Goal: Task Accomplishment & Management: Use online tool/utility

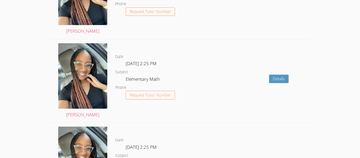
scroll to position [627, 0]
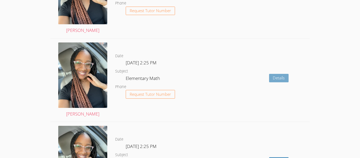
click at [279, 78] on link "Details" at bounding box center [279, 78] width 20 height 9
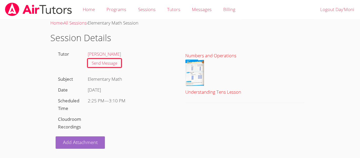
click at [265, 96] on div "Understanding Tens Lesson" at bounding box center [244, 92] width 119 height 8
click at [68, 138] on link "Add Attachment" at bounding box center [81, 142] width 50 height 12
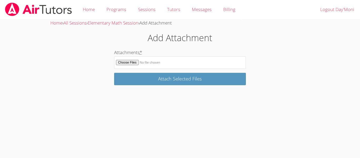
click at [15, 20] on body "Home Programs Sessions Tutors Messages Billing Logout Day'Moni Home › All Sessi…" at bounding box center [180, 79] width 360 height 158
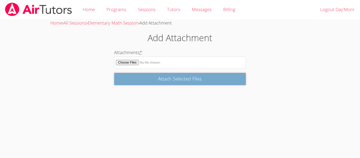
click at [209, 81] on input "Attach Selected Files" at bounding box center [180, 79] width 132 height 12
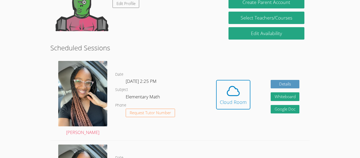
scroll to position [110, 0]
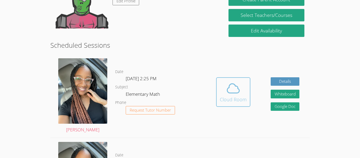
click at [220, 80] on button "Cloud Room" at bounding box center [233, 92] width 34 height 30
click at [237, 102] on div "Cloud Room" at bounding box center [233, 99] width 27 height 7
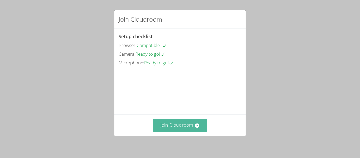
click at [197, 121] on button "Join Cloudroom" at bounding box center [180, 125] width 54 height 13
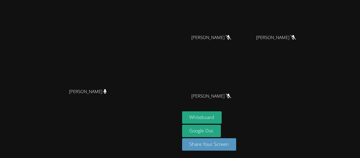
scroll to position [64, 0]
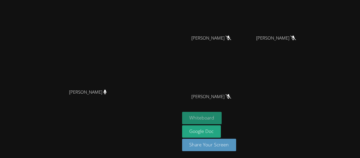
click at [222, 117] on button "Whiteboard" at bounding box center [202, 118] width 40 height 12
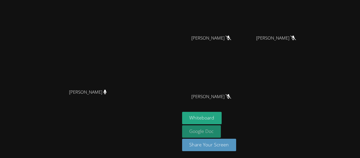
click at [221, 135] on link "Google Doc" at bounding box center [201, 131] width 39 height 12
click at [221, 136] on link "Google Doc" at bounding box center [201, 131] width 39 height 12
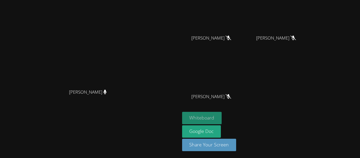
click at [222, 120] on button "Whiteboard" at bounding box center [202, 118] width 40 height 12
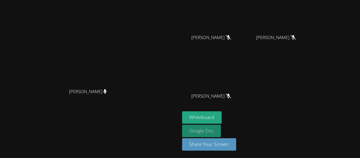
click at [221, 136] on link "Google Doc" at bounding box center [201, 131] width 39 height 12
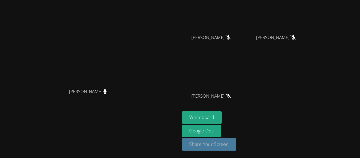
click at [237, 149] on button "Share Your Screen" at bounding box center [209, 144] width 54 height 12
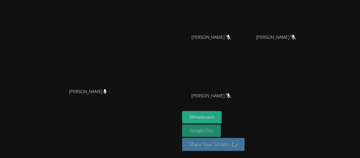
click at [221, 133] on link "Google Doc" at bounding box center [201, 131] width 39 height 12
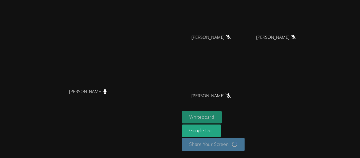
click at [222, 116] on button "Whiteboard" at bounding box center [202, 117] width 40 height 12
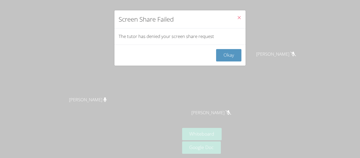
click at [237, 17] on icon "Close" at bounding box center [239, 17] width 4 height 4
click at [238, 18] on icon "Close" at bounding box center [239, 17] width 4 height 4
click at [242, 19] on button "Close" at bounding box center [239, 18] width 13 height 16
click at [238, 22] on button "Close" at bounding box center [239, 18] width 13 height 16
click at [240, 15] on button "Close" at bounding box center [239, 18] width 13 height 16
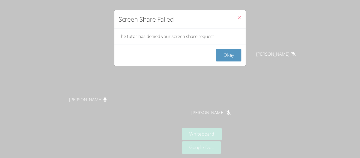
click at [240, 16] on icon "Close" at bounding box center [239, 17] width 4 height 4
click at [244, 13] on button "Close" at bounding box center [239, 18] width 13 height 16
click at [242, 14] on button "Close" at bounding box center [239, 18] width 13 height 16
click at [245, 11] on button "Close" at bounding box center [239, 18] width 13 height 16
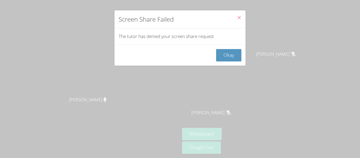
click at [242, 15] on button "Close" at bounding box center [239, 18] width 13 height 16
click at [241, 16] on icon "Close" at bounding box center [239, 17] width 4 height 4
click at [241, 60] on button "Okay" at bounding box center [228, 55] width 25 height 12
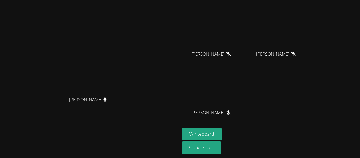
click at [233, 48] on video at bounding box center [213, 30] width 63 height 35
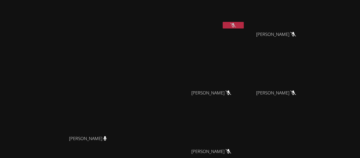
scroll to position [0, 0]
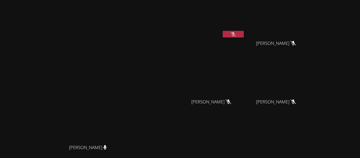
click at [245, 28] on video at bounding box center [213, 19] width 63 height 35
click at [244, 33] on button at bounding box center [233, 34] width 21 height 7
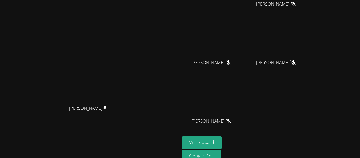
scroll to position [48, 0]
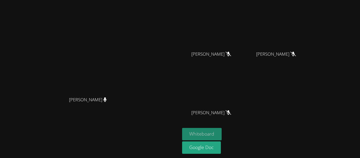
click at [222, 132] on button "Whiteboard" at bounding box center [202, 134] width 40 height 12
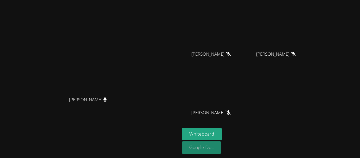
click at [221, 151] on link "Google Doc" at bounding box center [201, 147] width 39 height 12
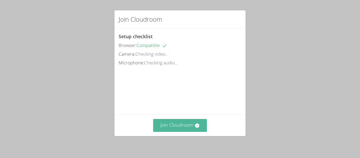
click at [186, 123] on button "Join Cloudroom" at bounding box center [180, 125] width 54 height 13
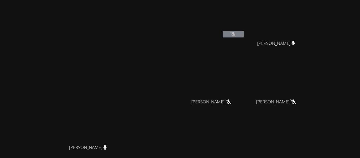
scroll to position [48, 0]
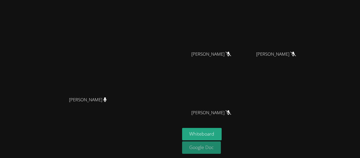
click at [221, 149] on link "Google Doc" at bounding box center [201, 147] width 39 height 12
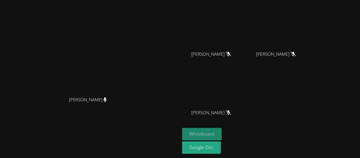
click at [222, 132] on button "Whiteboard" at bounding box center [202, 134] width 40 height 12
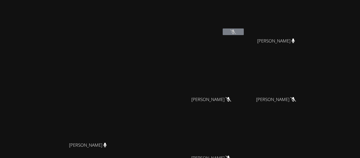
scroll to position [0, 0]
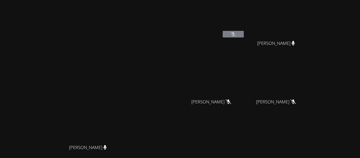
click at [236, 34] on icon at bounding box center [234, 34] width 6 height 4
click at [236, 32] on icon at bounding box center [234, 34] width 6 height 4
click at [296, 101] on icon at bounding box center [294, 101] width 6 height 4
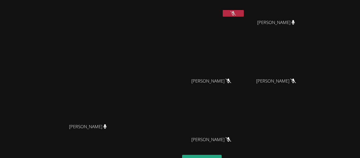
scroll to position [48, 0]
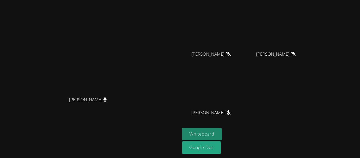
click at [222, 132] on button "Whiteboard" at bounding box center [202, 134] width 40 height 12
click at [222, 136] on button "Whiteboard" at bounding box center [202, 134] width 40 height 12
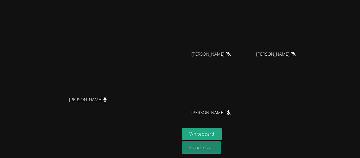
click at [221, 149] on link "Google Doc" at bounding box center [201, 147] width 39 height 12
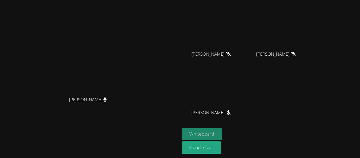
click at [222, 137] on button "Whiteboard" at bounding box center [202, 134] width 40 height 12
click at [222, 133] on button "Whiteboard" at bounding box center [202, 134] width 40 height 12
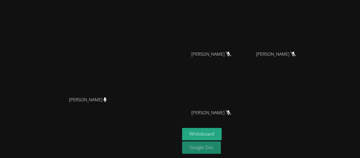
click at [221, 152] on link "Google Doc" at bounding box center [201, 147] width 39 height 12
click at [221, 150] on link "Google Doc" at bounding box center [201, 147] width 39 height 12
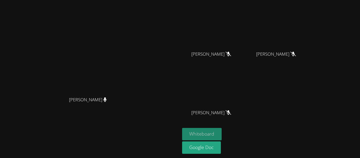
click at [222, 131] on button "Whiteboard" at bounding box center [202, 134] width 40 height 12
click at [222, 135] on button "Whiteboard" at bounding box center [202, 134] width 40 height 12
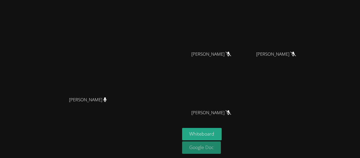
click at [221, 152] on link "Google Doc" at bounding box center [201, 147] width 39 height 12
click at [221, 150] on link "Google Doc" at bounding box center [201, 147] width 39 height 12
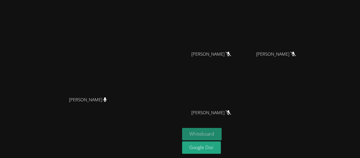
click at [222, 131] on button "Whiteboard" at bounding box center [202, 134] width 40 height 12
